Goal: Check status: Check status

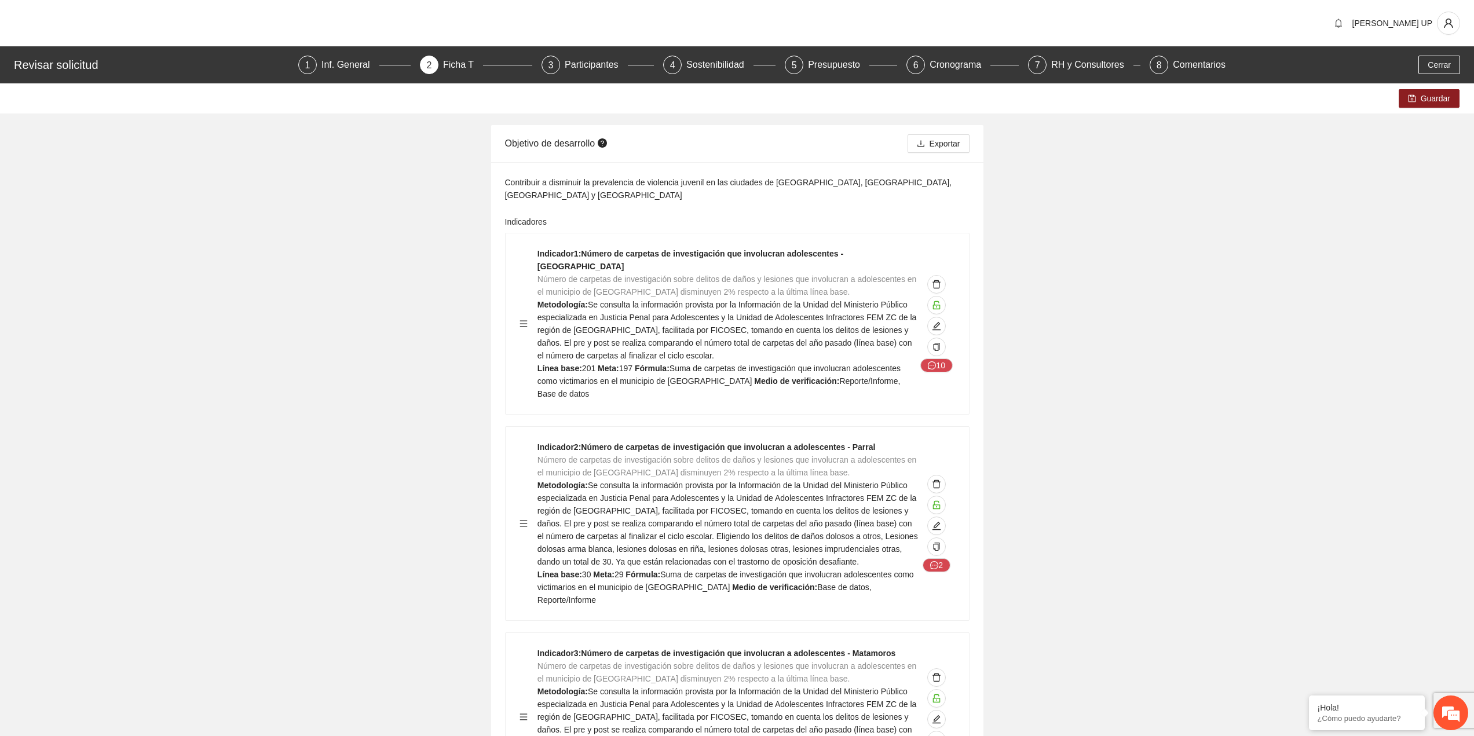
click at [1416, 64] on div "Cerrar" at bounding box center [1438, 65] width 47 height 19
click at [1431, 65] on span "Cerrar" at bounding box center [1438, 64] width 23 height 13
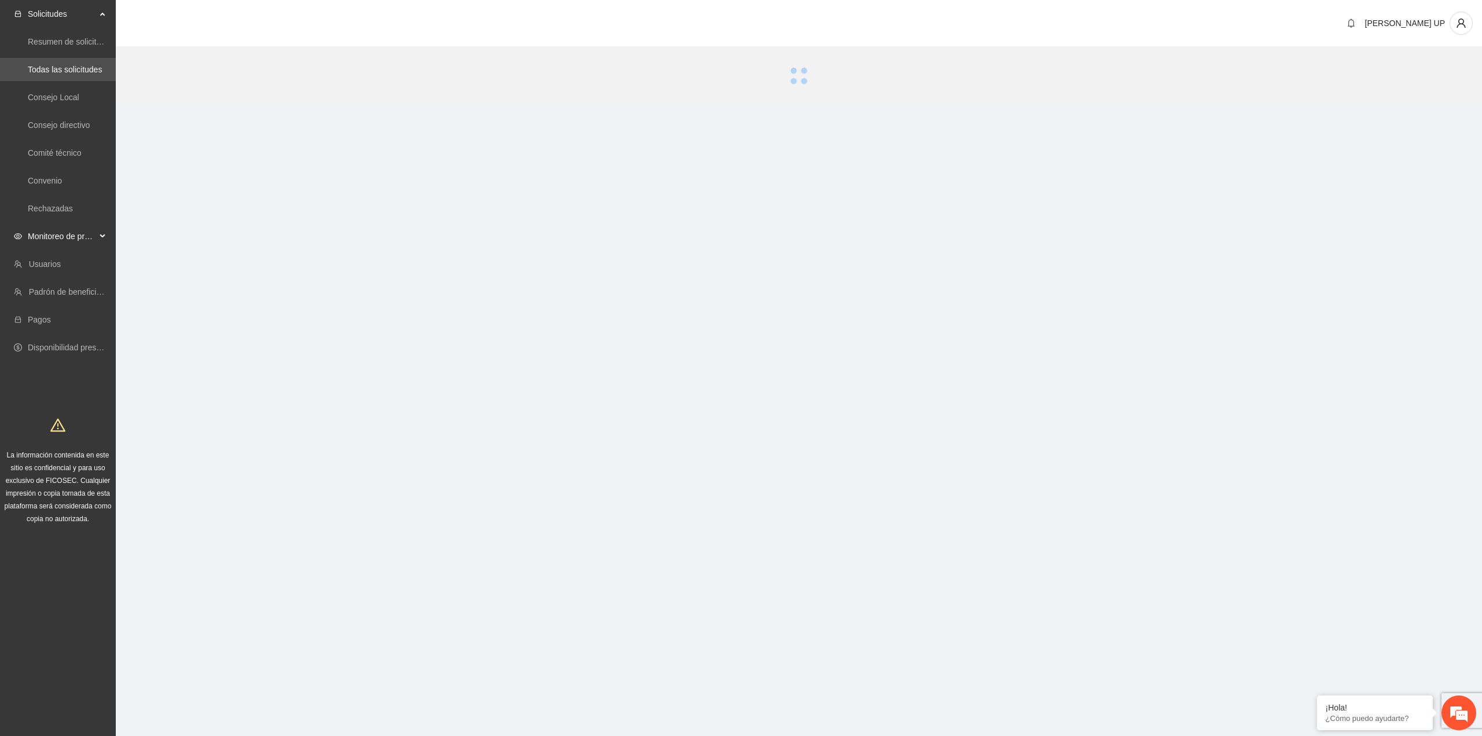
click at [71, 241] on span "Monitoreo de proyectos" at bounding box center [62, 236] width 68 height 23
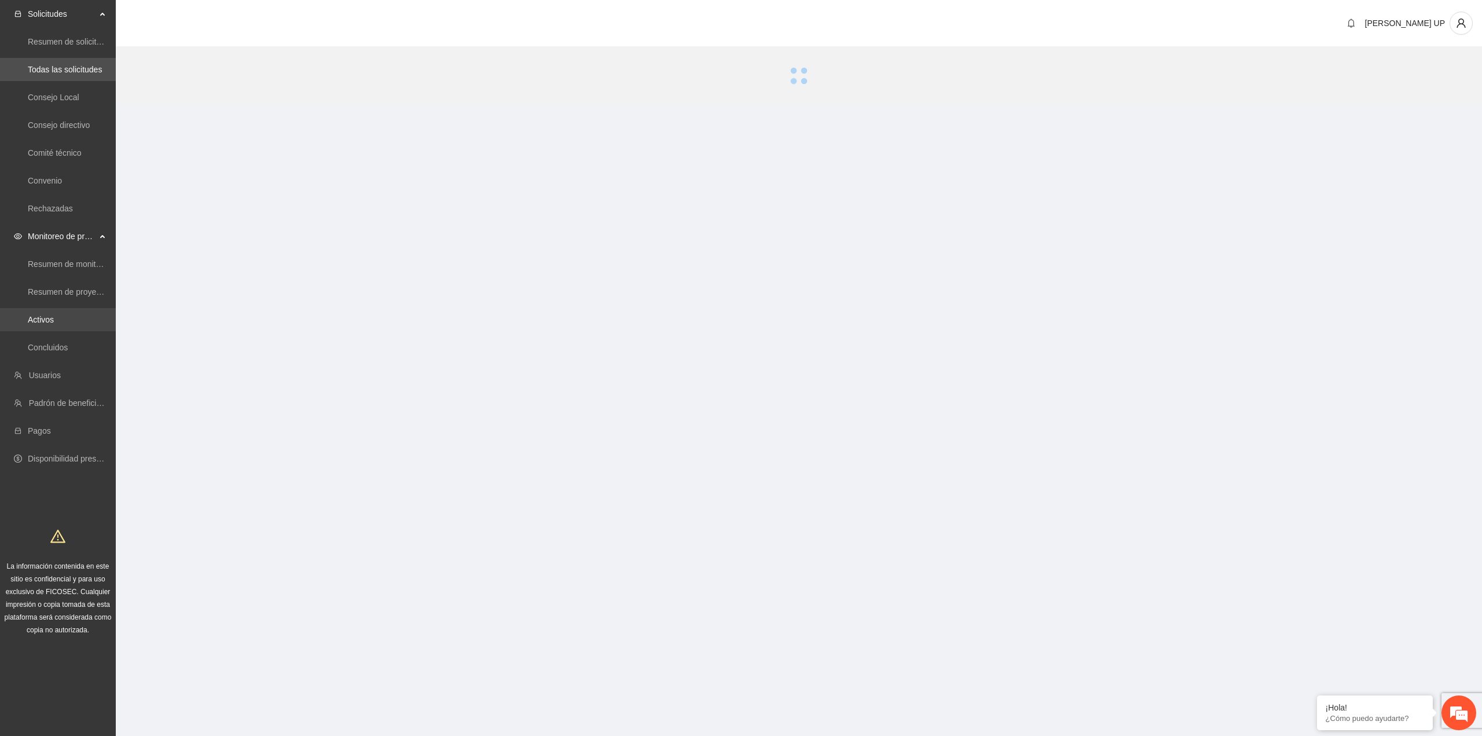
click at [54, 315] on link "Activos" at bounding box center [41, 319] width 26 height 9
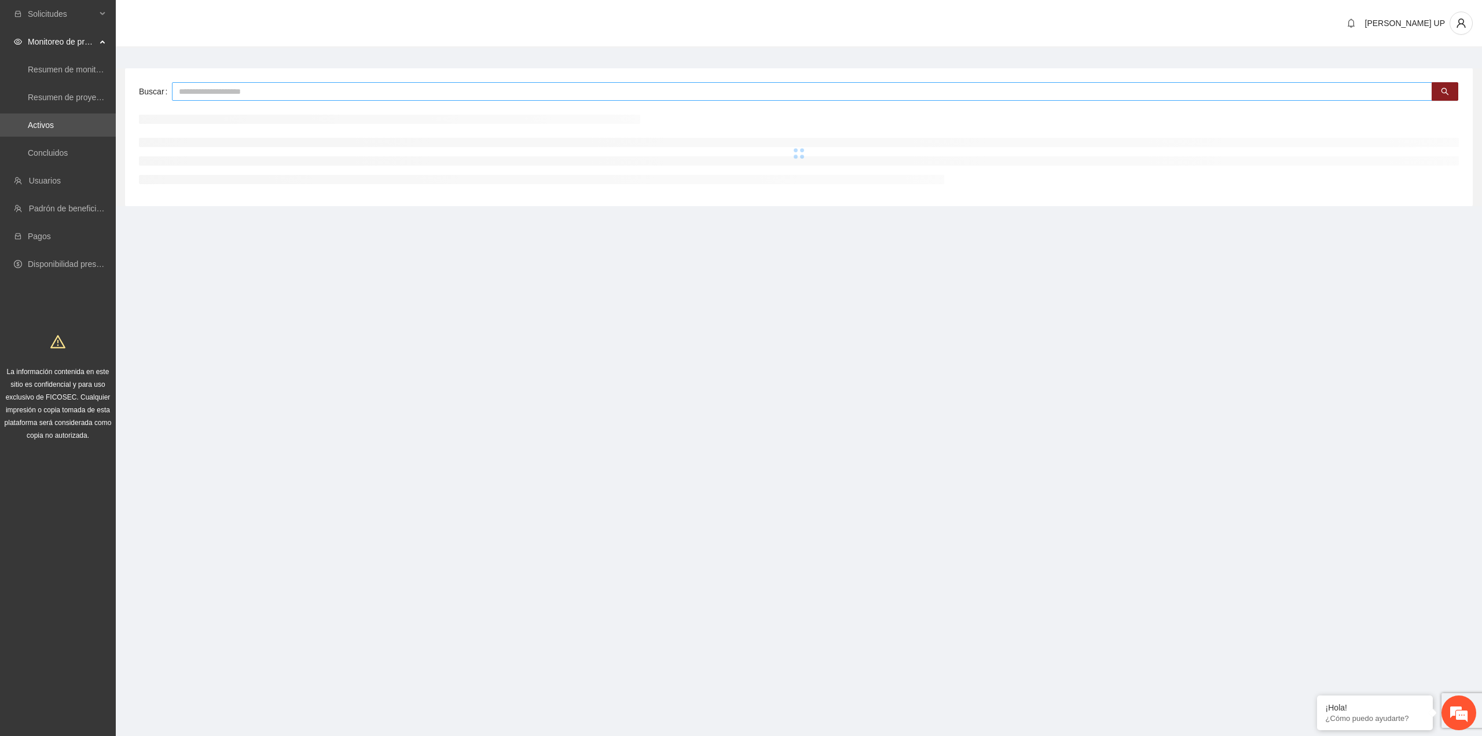
click at [223, 95] on input "text" at bounding box center [802, 91] width 1261 height 19
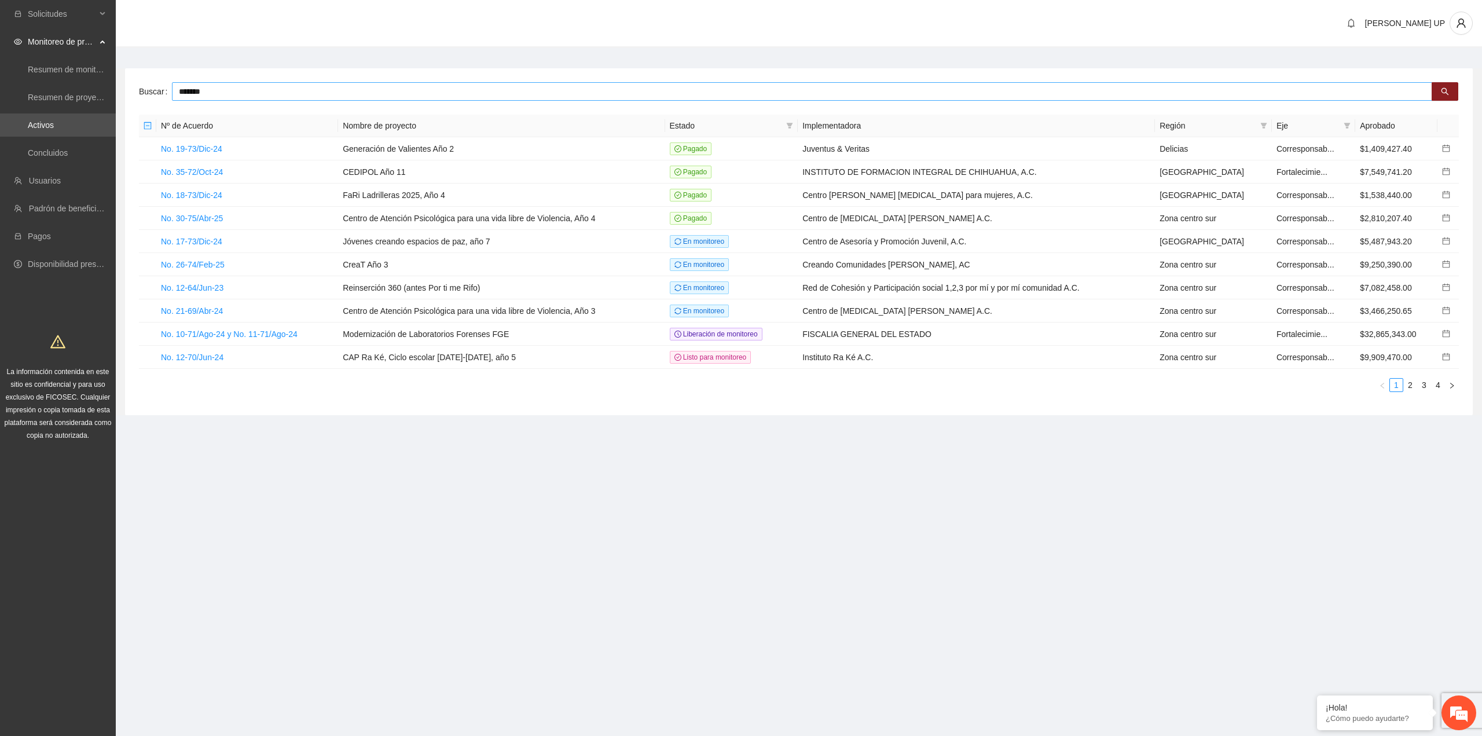
type input "*******"
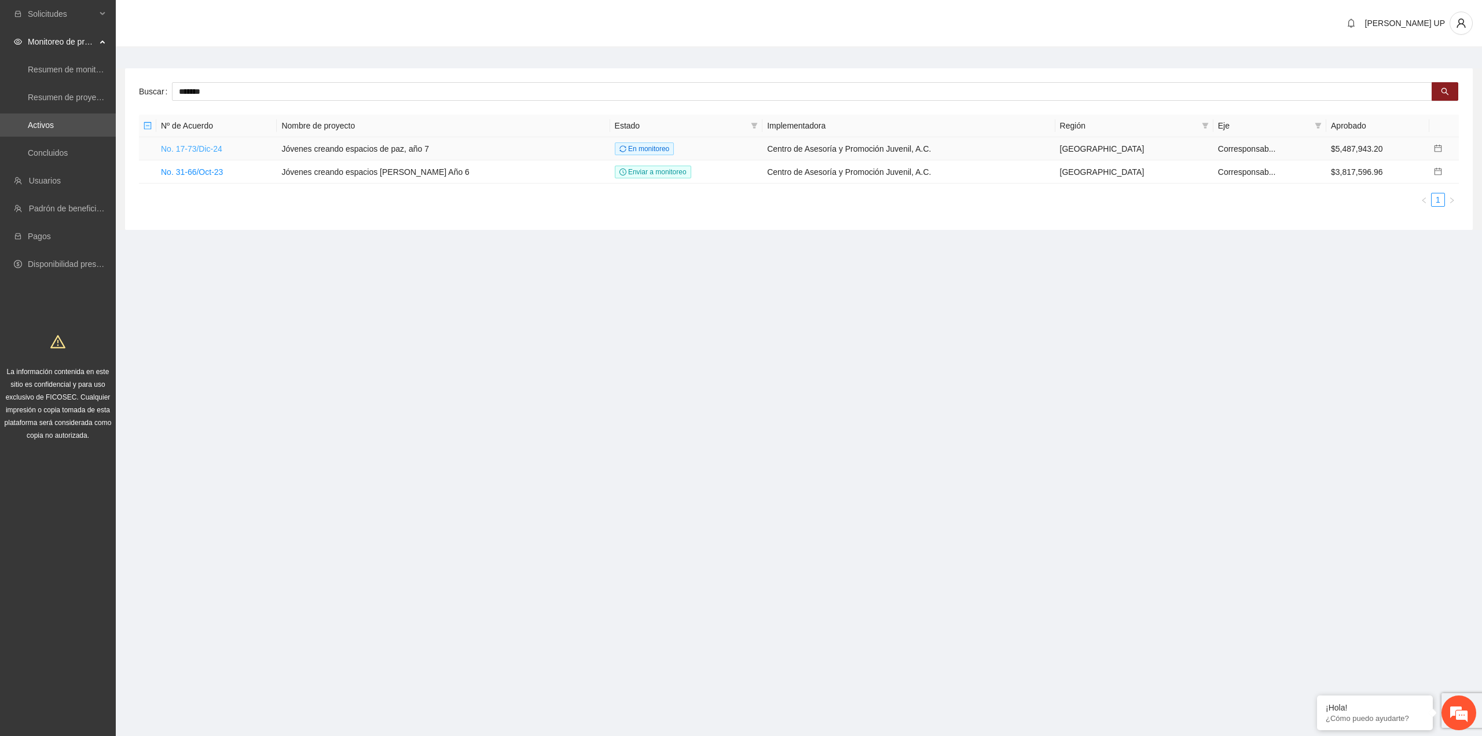
click at [219, 149] on link "No. 17-73/Dic-24" at bounding box center [191, 148] width 61 height 9
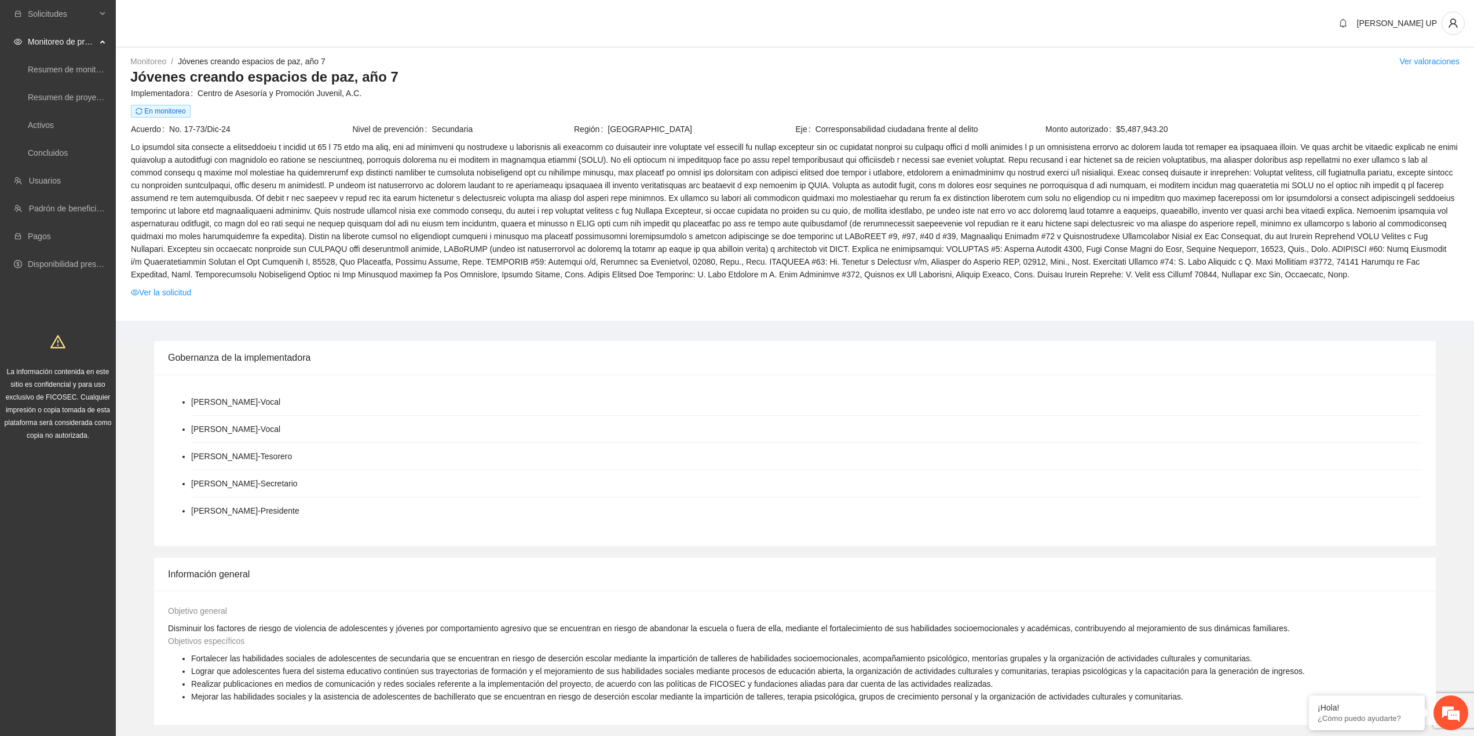
click at [171, 283] on td at bounding box center [794, 212] width 1329 height 145
click at [171, 296] on link "Ver la solicitud" at bounding box center [161, 292] width 60 height 13
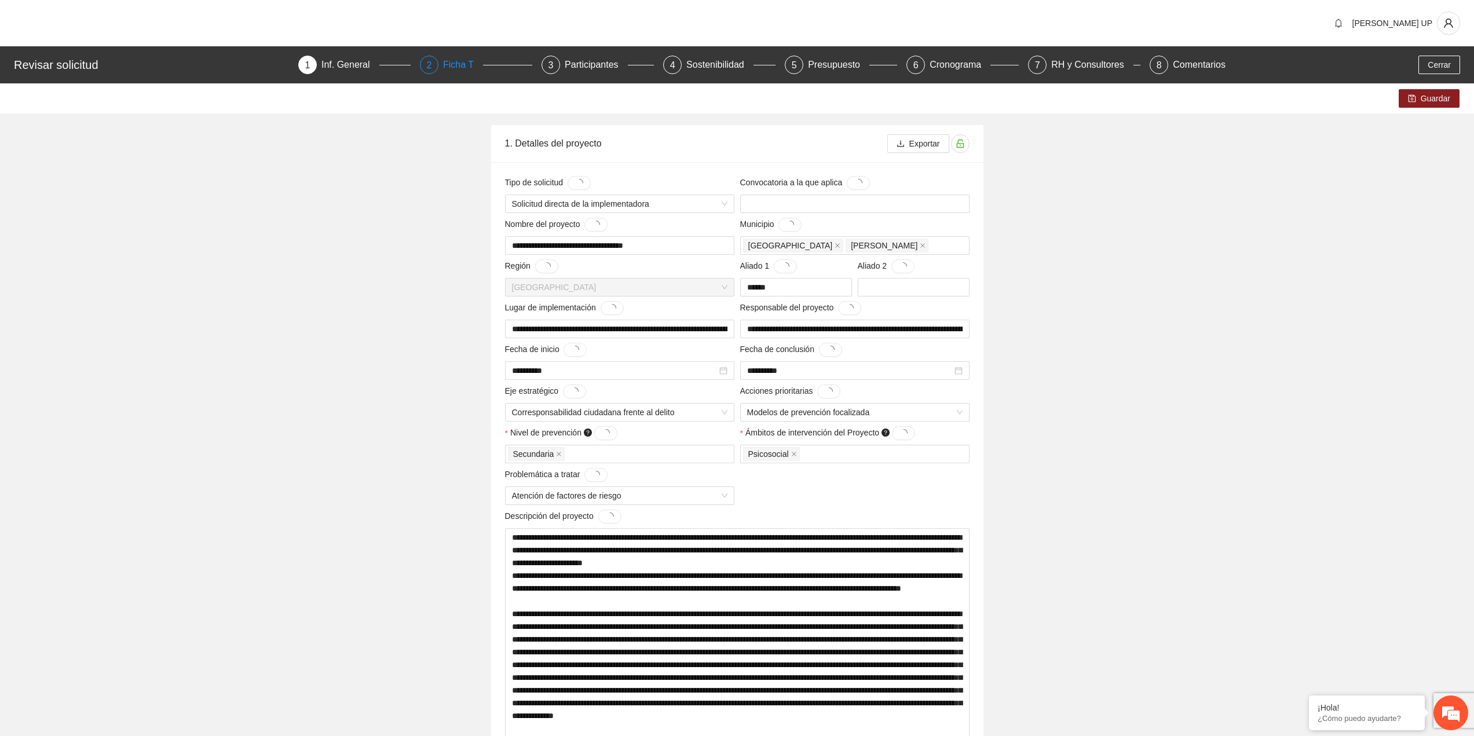
click at [467, 64] on div "Ficha T" at bounding box center [463, 65] width 40 height 19
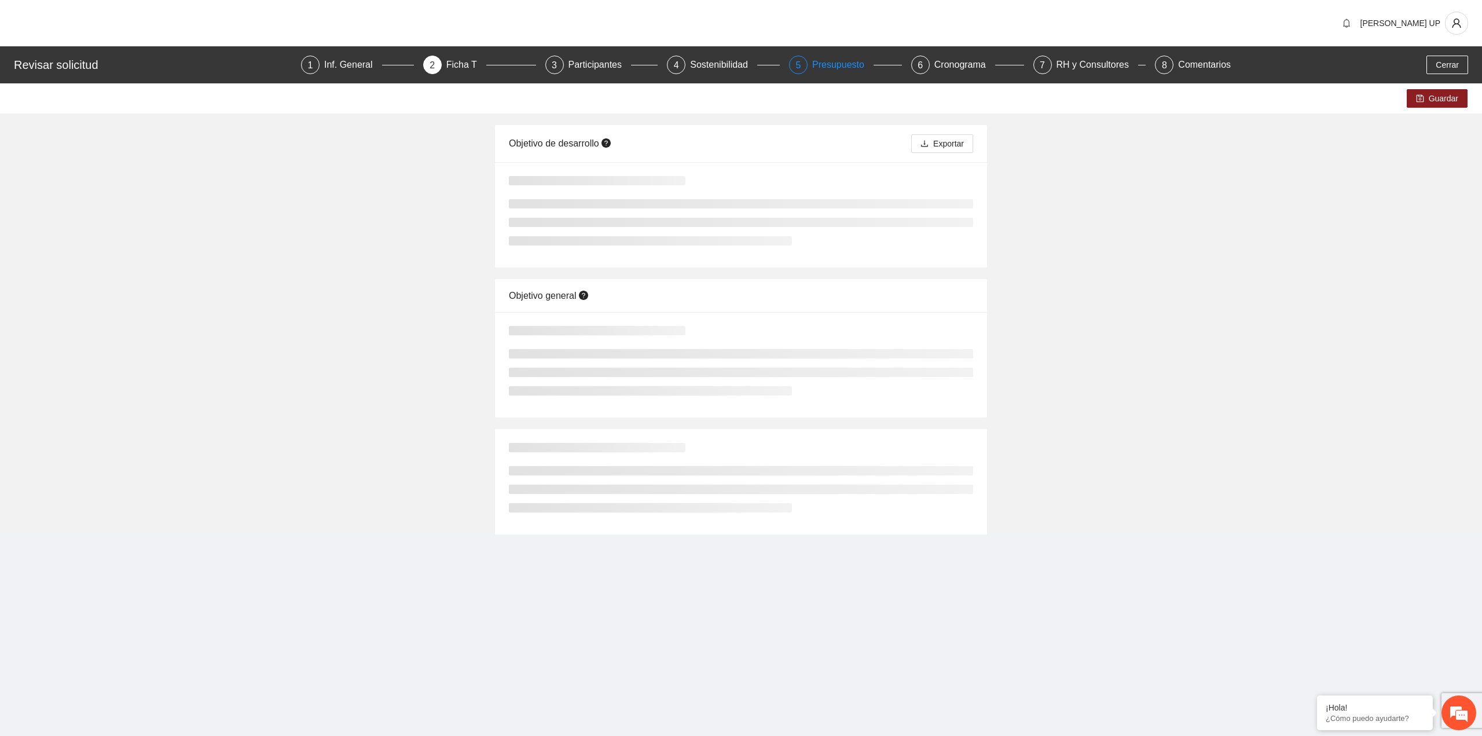
click at [793, 69] on div "5" at bounding box center [798, 65] width 19 height 19
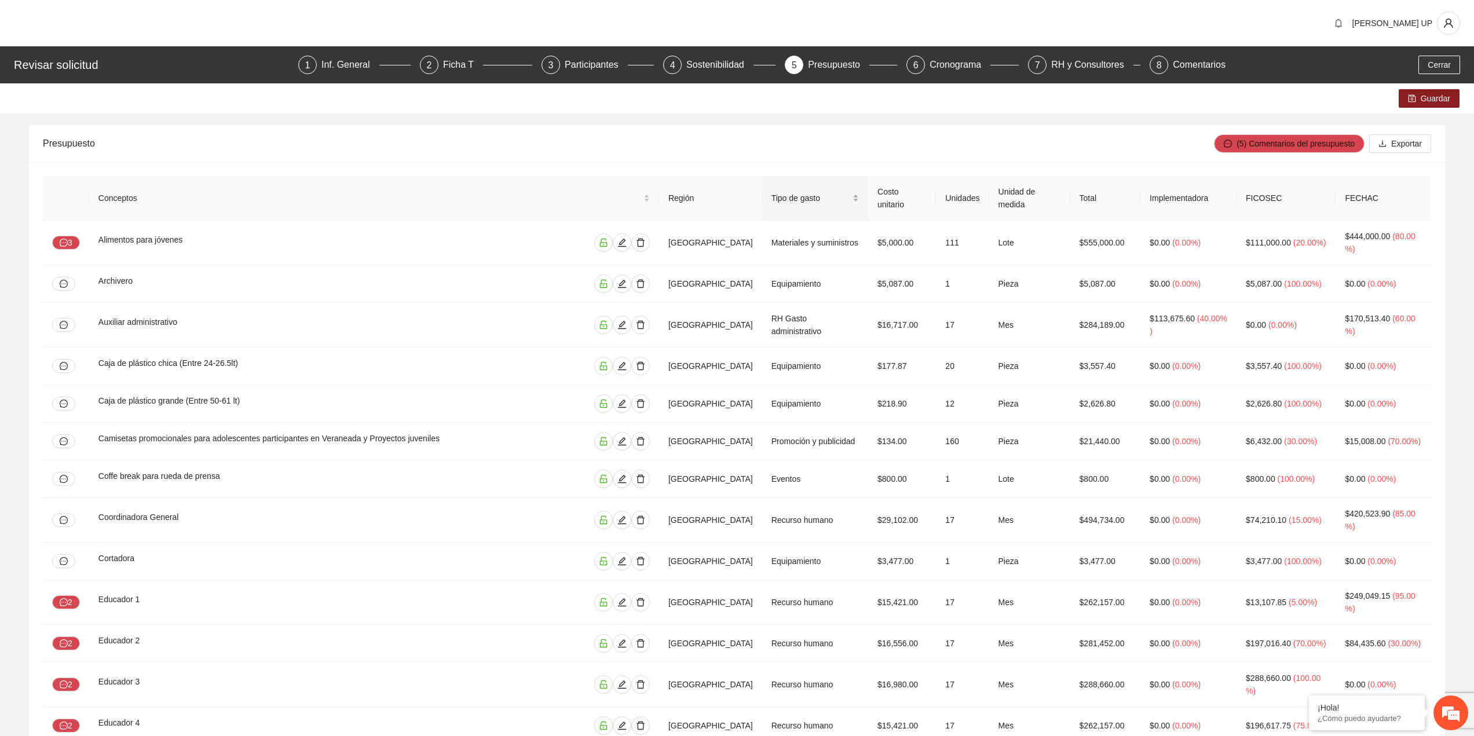
click at [814, 192] on div "Haz clic aquí para ordenar alfabéticamente" at bounding box center [814, 192] width 0 height 0
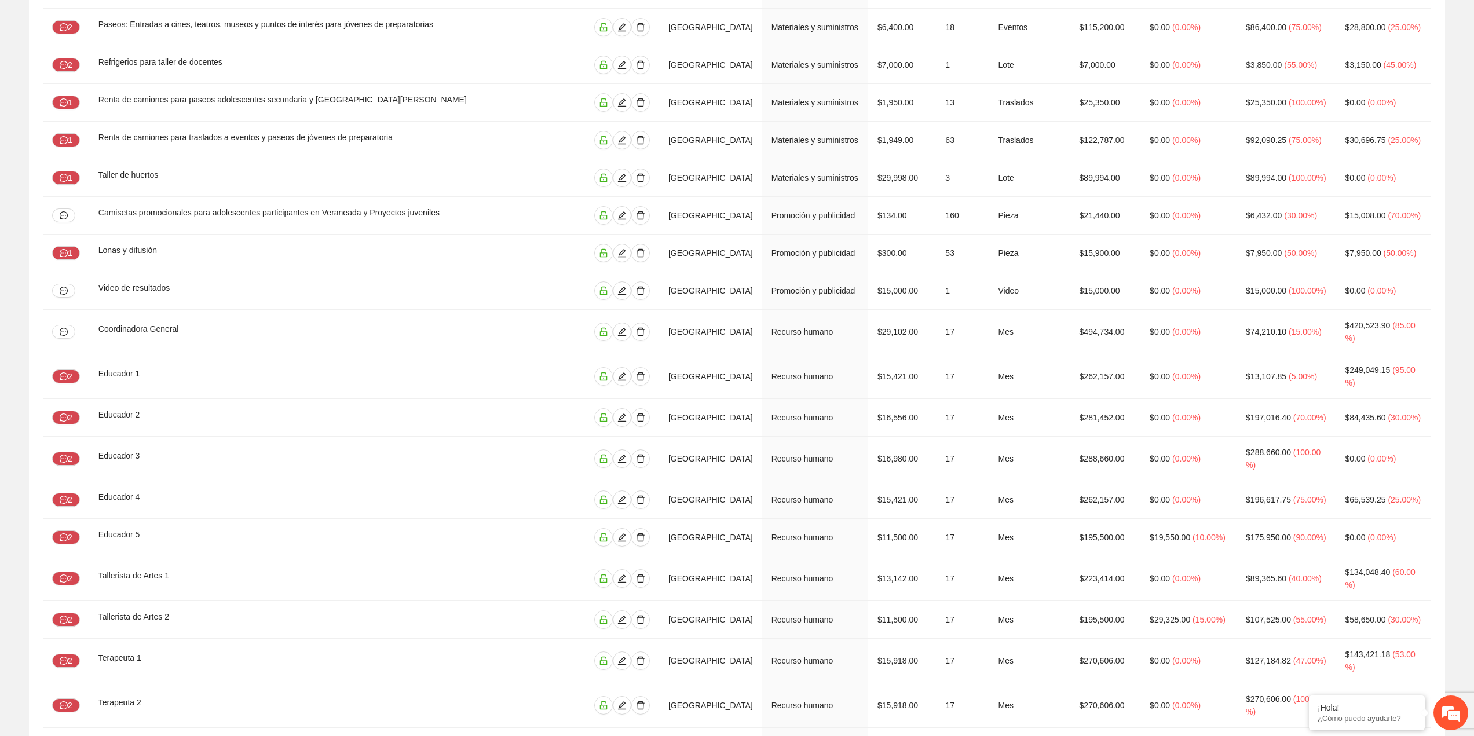
scroll to position [1720, 0]
